Goal: Task Accomplishment & Management: Manage account settings

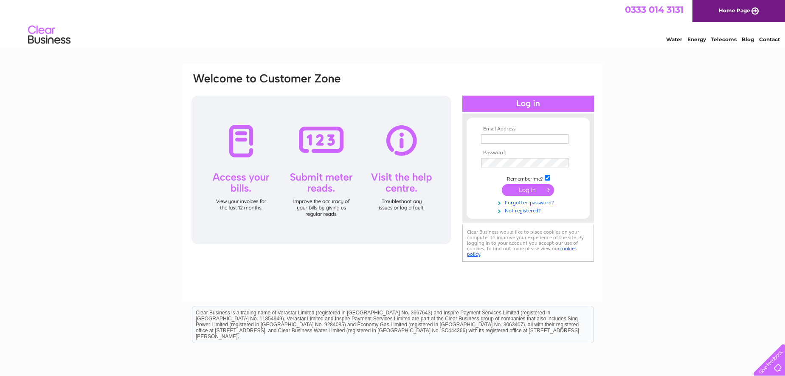
type input "[PERSON_NAME][EMAIL_ADDRESS][DOMAIN_NAME]"
click at [534, 189] on input "submit" at bounding box center [528, 190] width 52 height 12
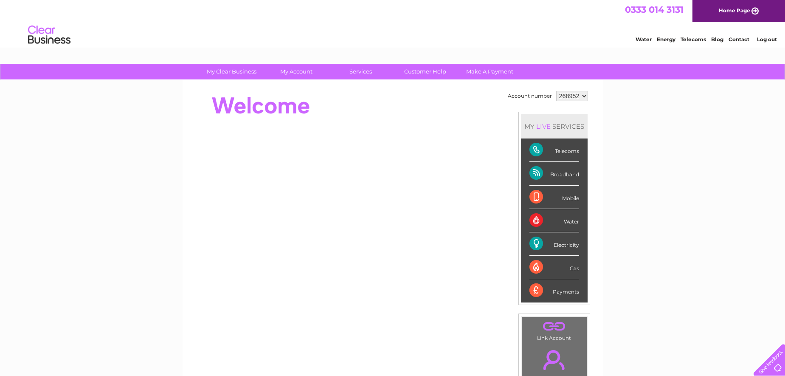
click at [531, 242] on div "Electricity" at bounding box center [555, 243] width 50 height 23
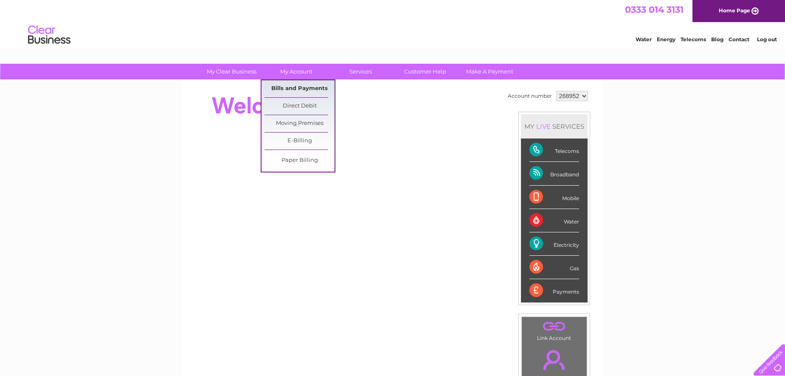
click at [294, 87] on link "Bills and Payments" at bounding box center [300, 88] width 70 height 17
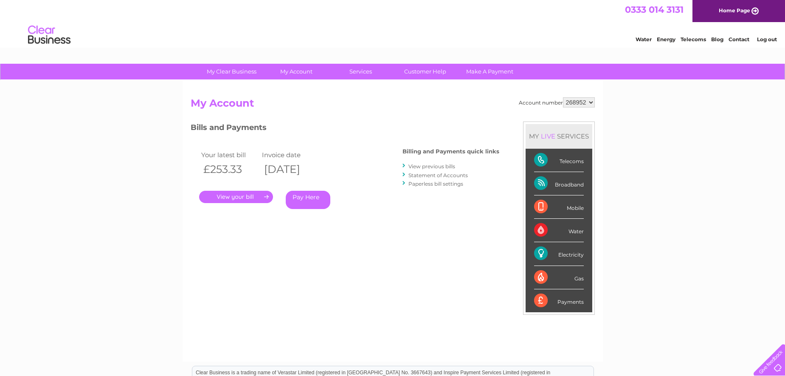
click at [433, 167] on link "View previous bills" at bounding box center [432, 166] width 47 height 6
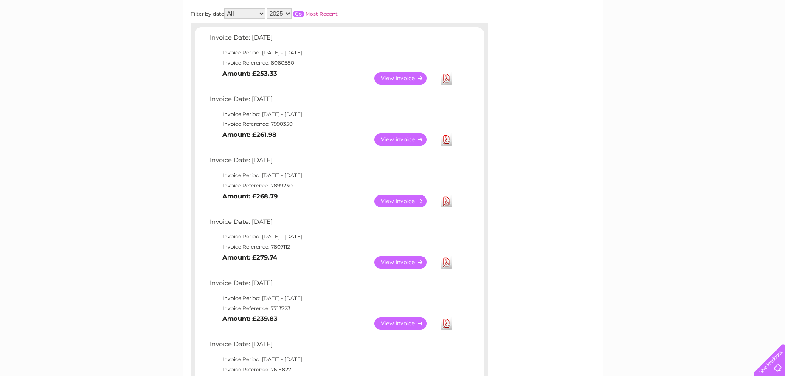
scroll to position [170, 0]
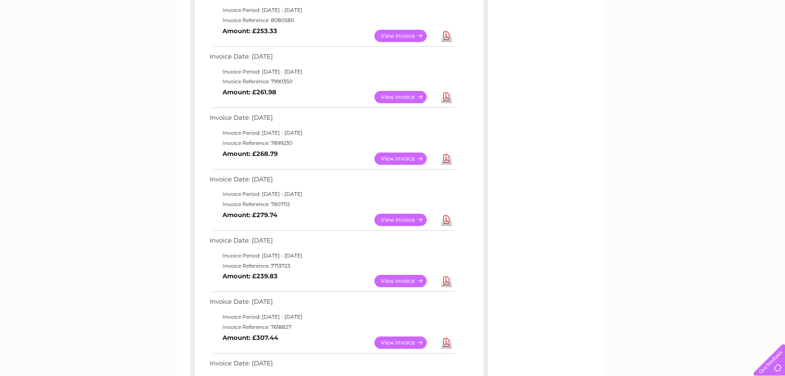
click at [409, 340] on link "View" at bounding box center [406, 342] width 62 height 12
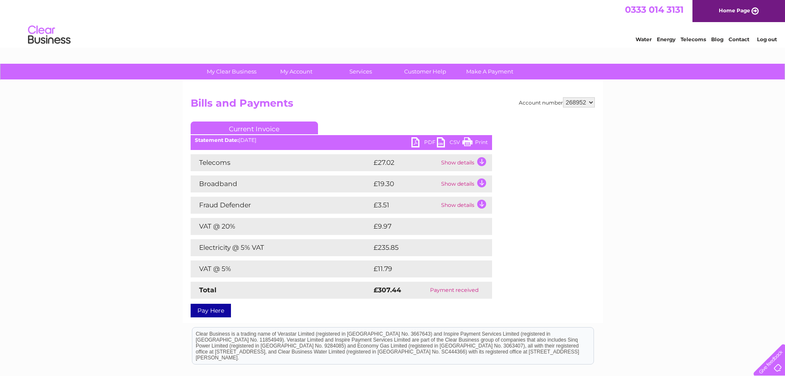
click at [420, 142] on link "PDF" at bounding box center [424, 143] width 25 height 12
